Goal: Task Accomplishment & Management: Use online tool/utility

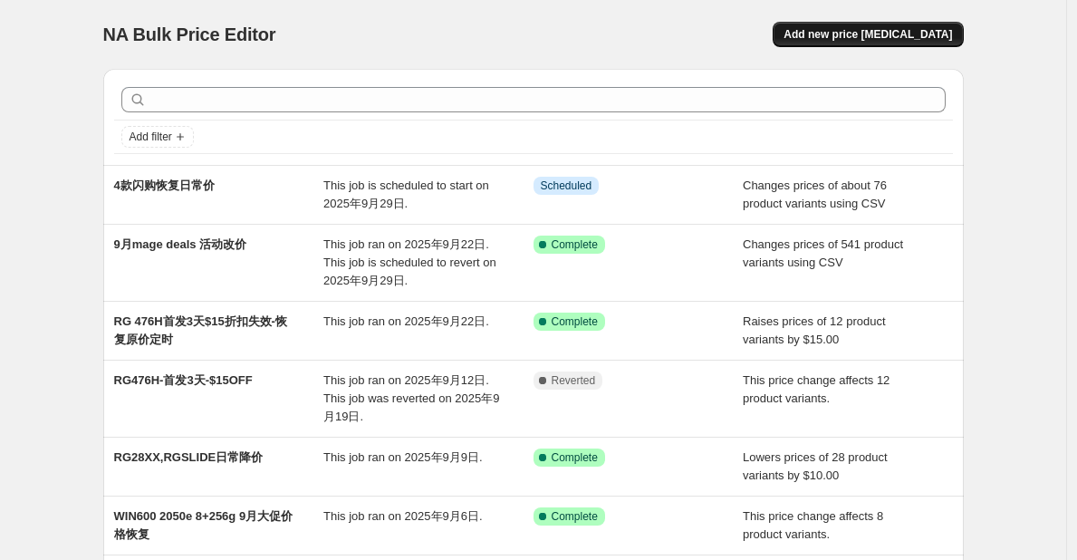
click at [861, 39] on span "Add new price [MEDICAL_DATA]" at bounding box center [868, 34] width 169 height 14
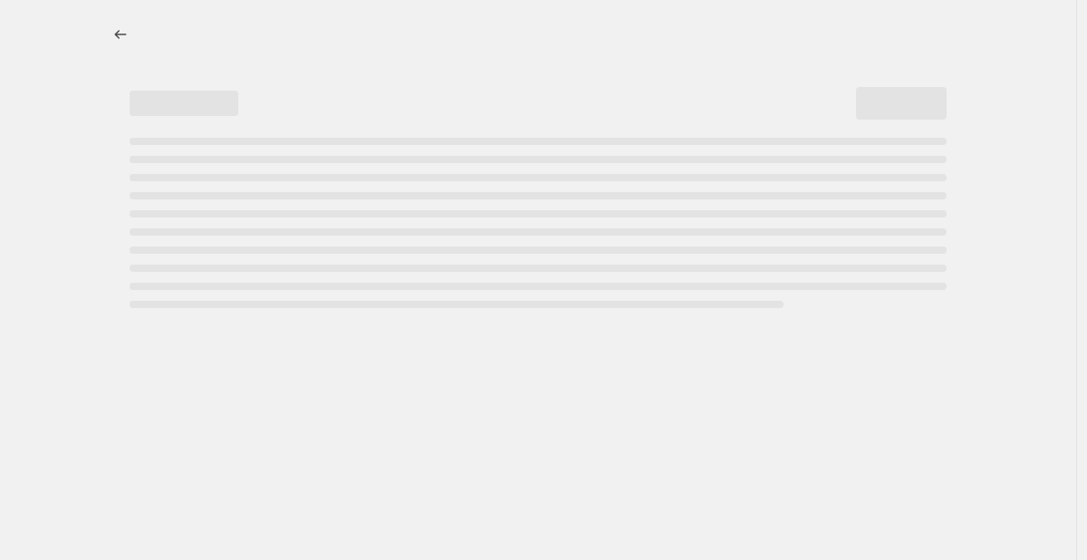
select select "percentage"
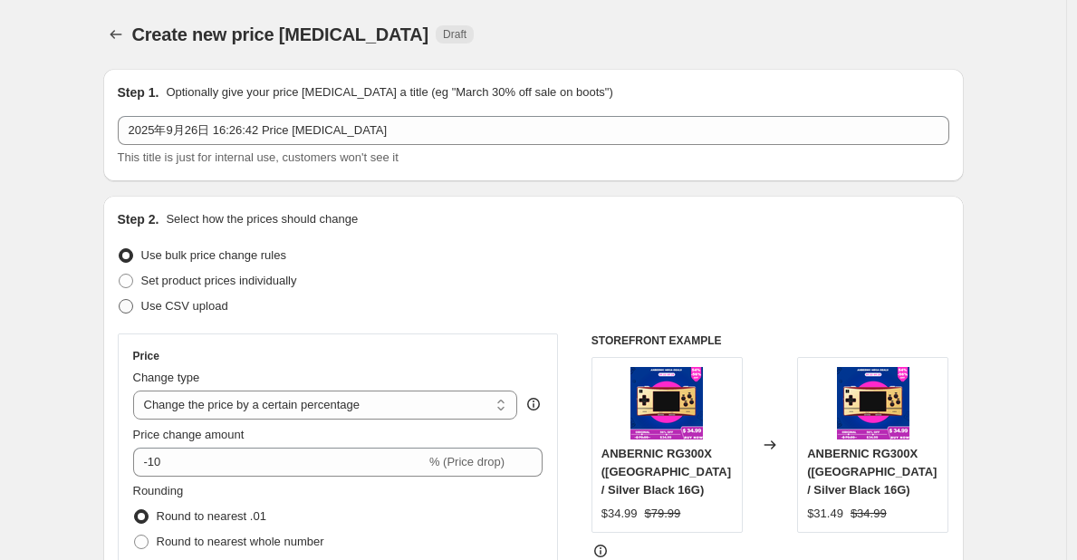
click at [164, 301] on span "Use CSV upload" at bounding box center [184, 306] width 87 height 14
click at [120, 300] on input "Use CSV upload" at bounding box center [119, 299] width 1 height 1
radio input "true"
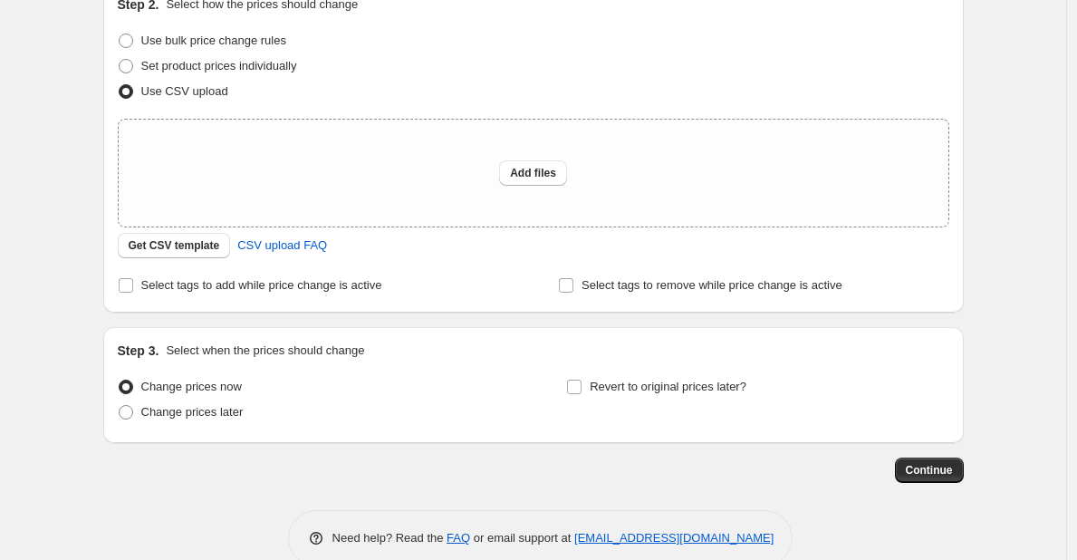
scroll to position [216, 0]
click at [167, 246] on span "Get CSV template" at bounding box center [175, 244] width 92 height 14
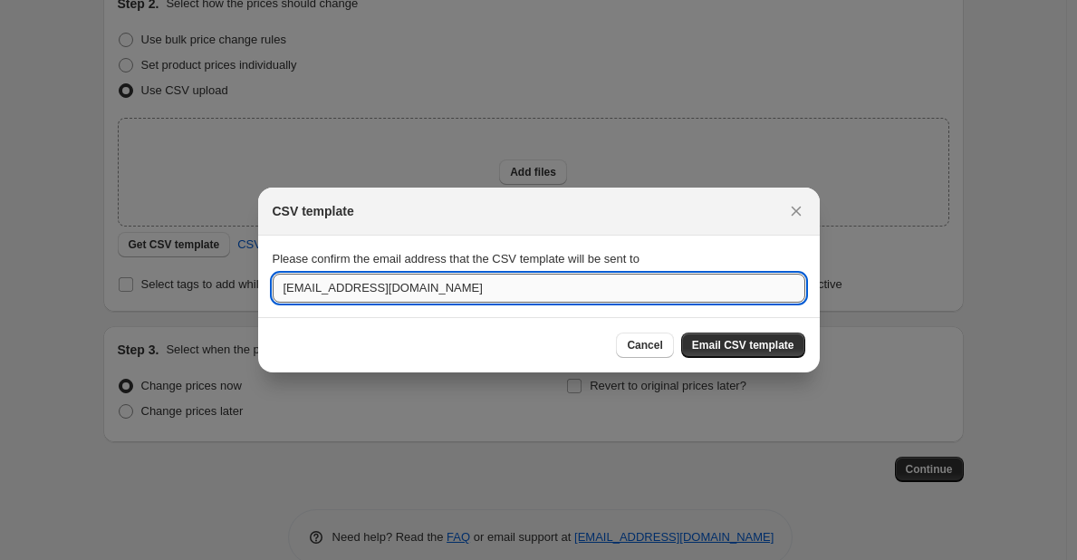
click at [455, 287] on input "jialiao@anbernic.com" at bounding box center [539, 288] width 533 height 29
drag, startPoint x: 428, startPoint y: 294, endPoint x: 254, endPoint y: 303, distance: 174.2
paste input "cxmyst520@gmail"
type input "cxmyst520@gmail.com"
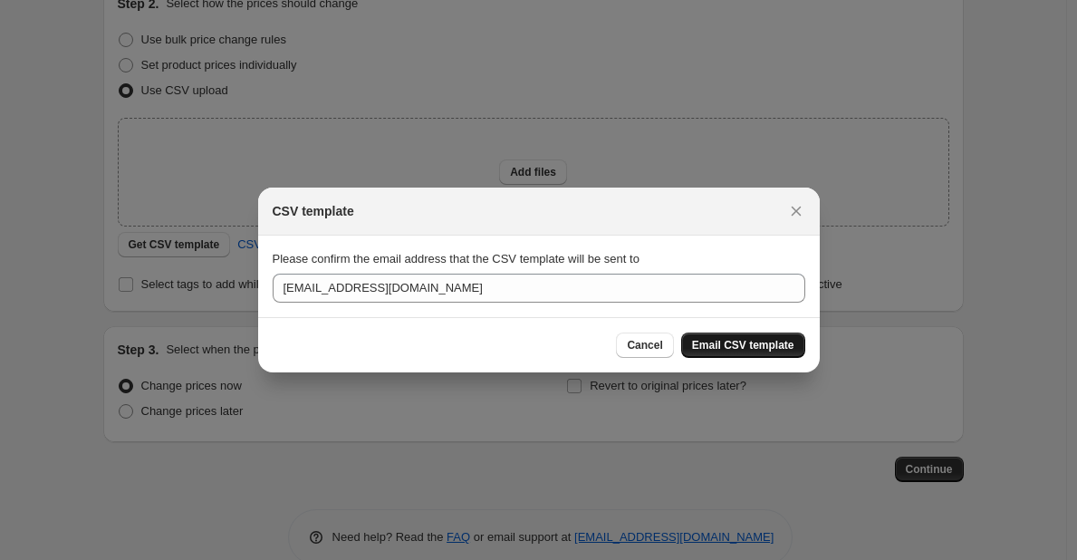
click at [768, 347] on span "Email CSV template" at bounding box center [743, 345] width 102 height 14
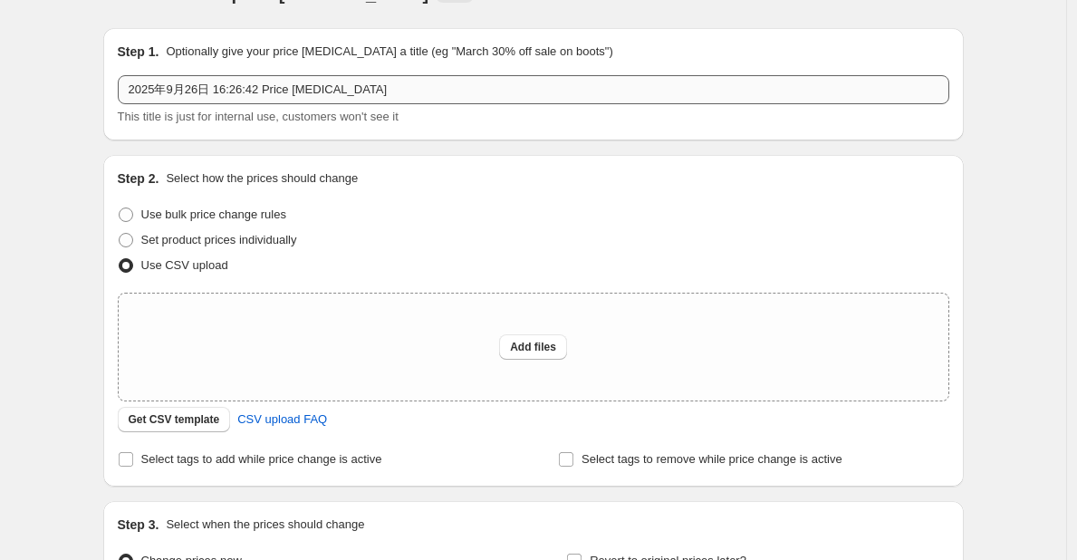
scroll to position [40, 0]
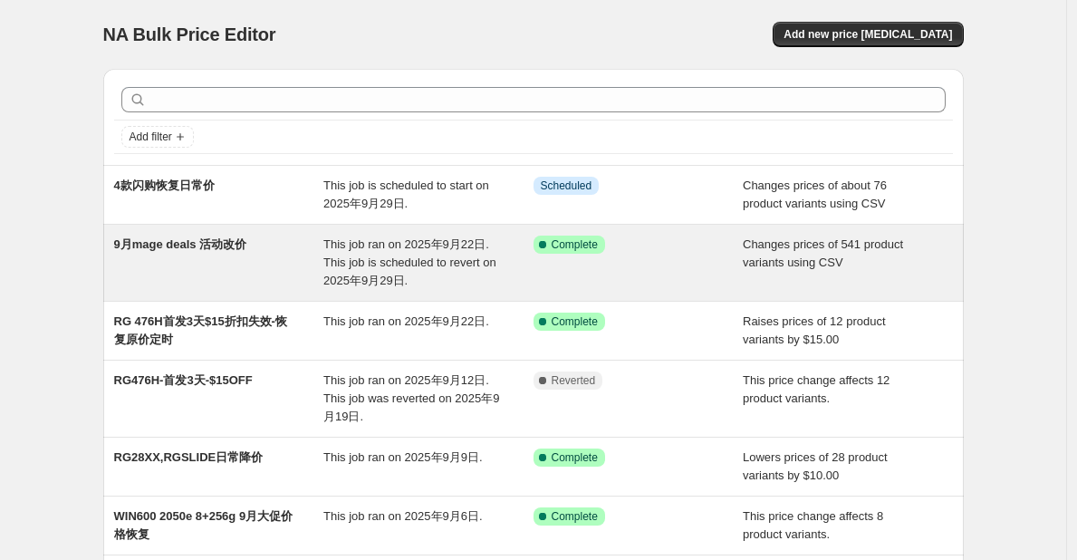
click at [181, 239] on span "9月mage deals 活动改价" at bounding box center [180, 244] width 133 height 14
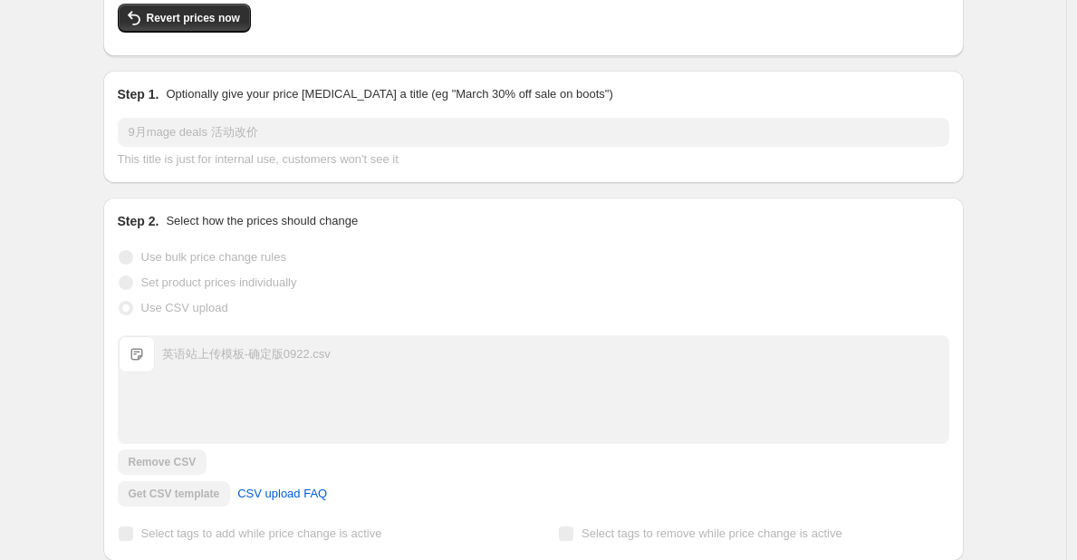
scroll to position [190, 0]
